Goal: Task Accomplishment & Management: Manage account settings

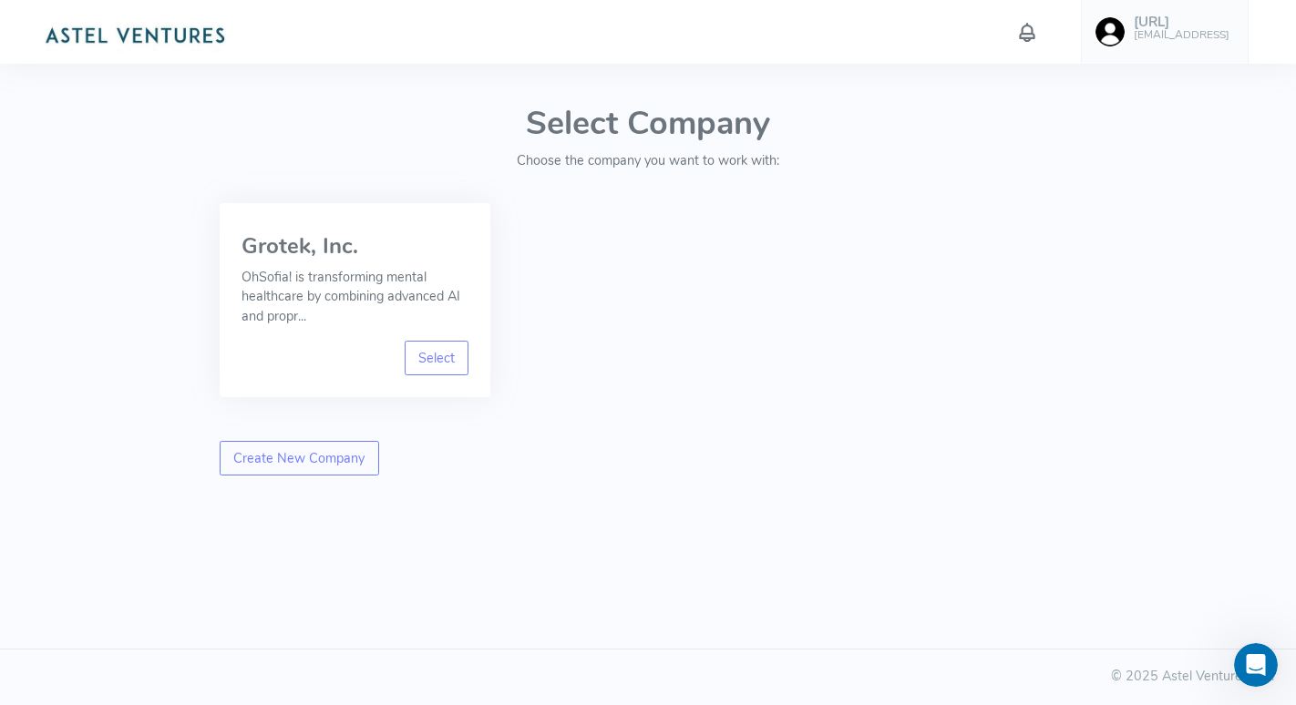
click at [1191, 33] on h6 "[EMAIL_ADDRESS]" at bounding box center [1182, 35] width 96 height 12
click at [1104, 84] on span "Account" at bounding box center [1095, 84] width 48 height 18
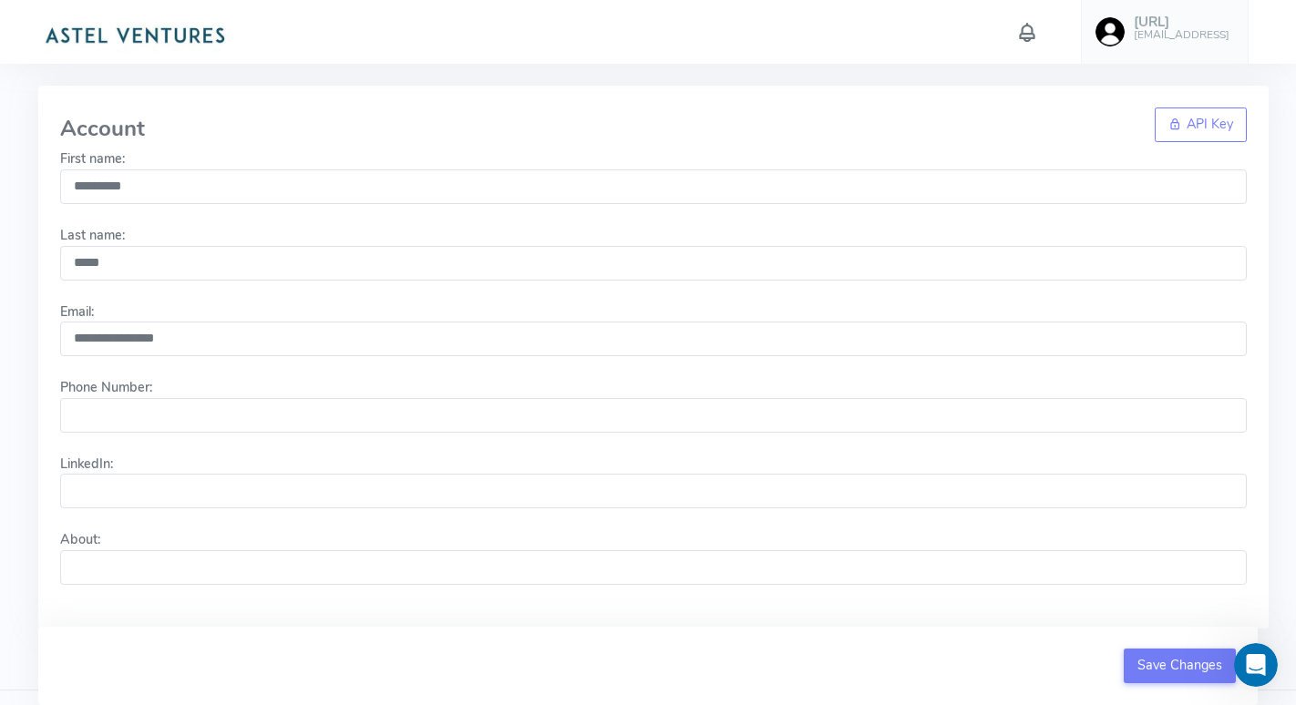
click at [188, 31] on img at bounding box center [134, 33] width 193 height 36
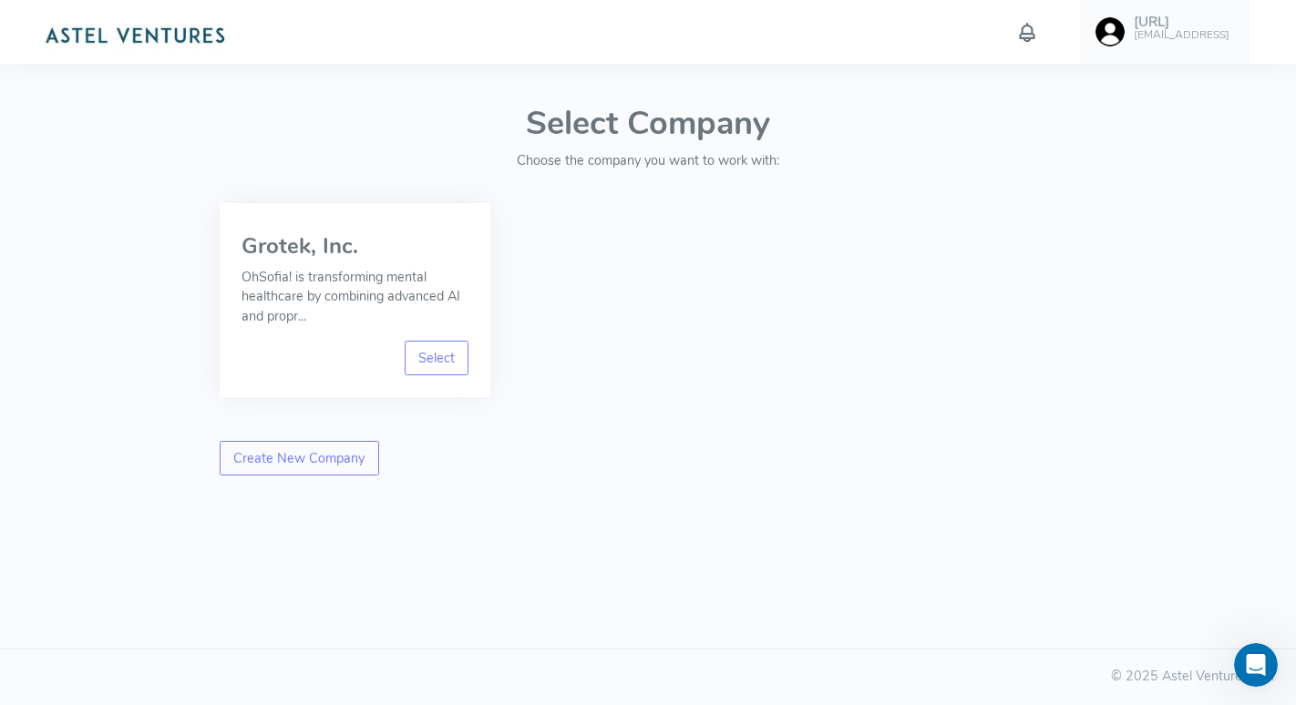
click at [1170, 26] on h5 "[URL]" at bounding box center [1182, 22] width 96 height 15
